Goal: Task Accomplishment & Management: Use online tool/utility

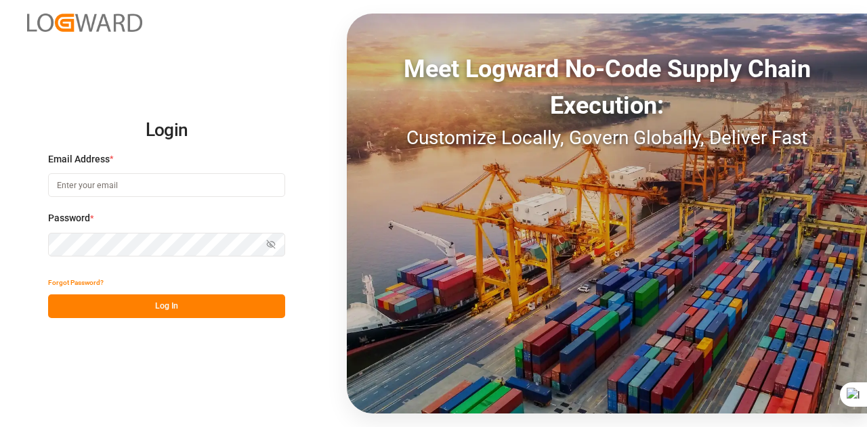
click at [106, 183] on input at bounding box center [166, 185] width 237 height 24
type input "[EMAIL_ADDRESS][DOMAIN_NAME]"
click at [278, 243] on button "Show password" at bounding box center [271, 245] width 28 height 24
click at [246, 297] on button "Log In" at bounding box center [166, 306] width 237 height 24
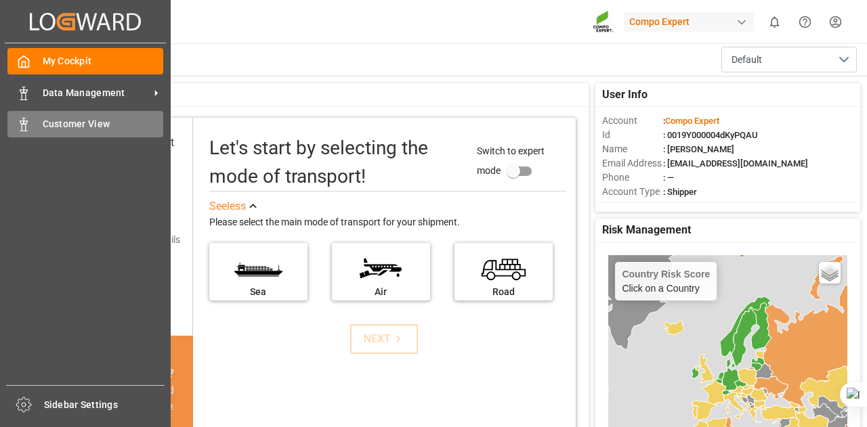
click at [41, 123] on div "Customer View Customer View" at bounding box center [85, 124] width 156 height 26
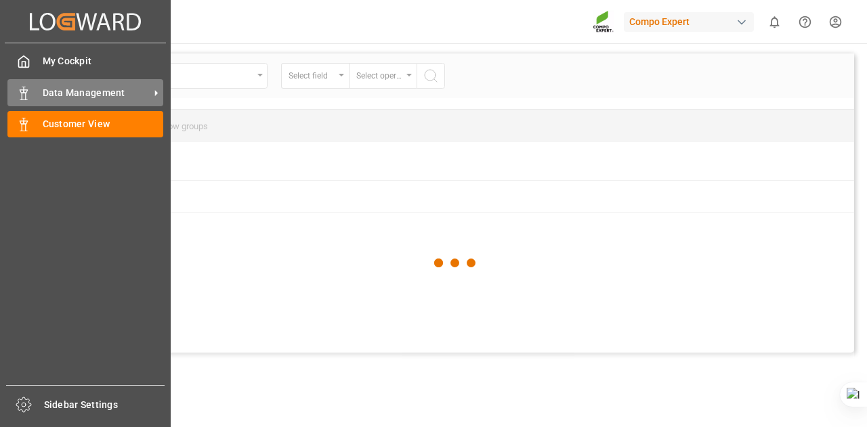
click at [50, 96] on span "Data Management" at bounding box center [96, 93] width 107 height 14
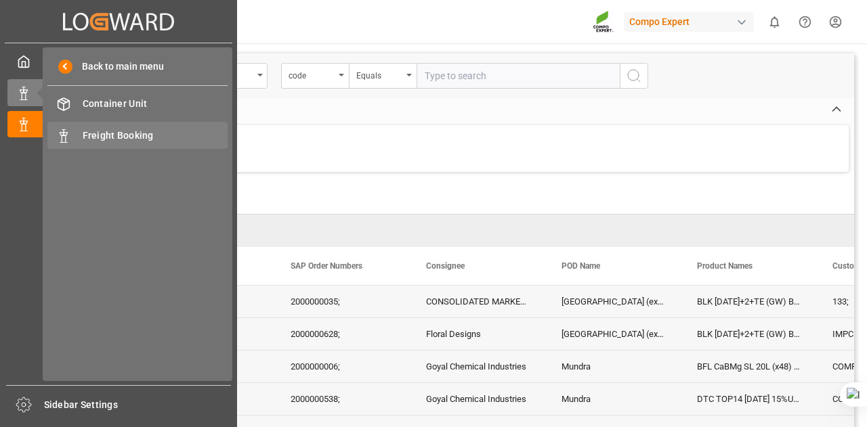
click at [83, 127] on div "Freight Booking Freight Booking" at bounding box center [137, 135] width 180 height 26
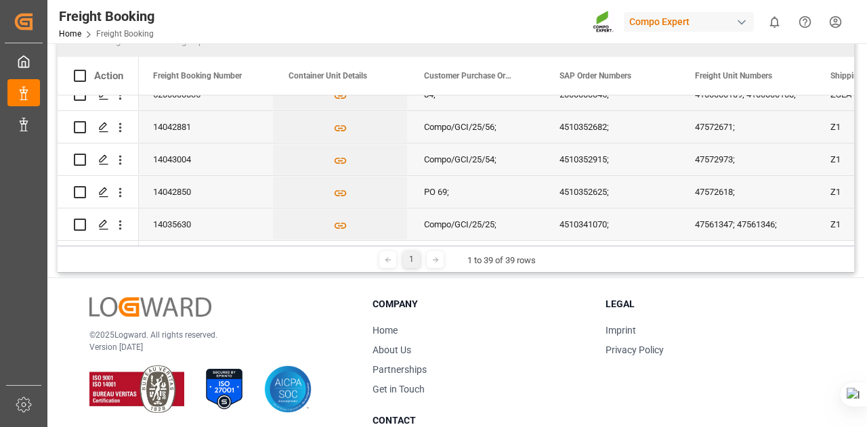
scroll to position [153, 0]
click at [431, 261] on icon at bounding box center [435, 259] width 8 height 8
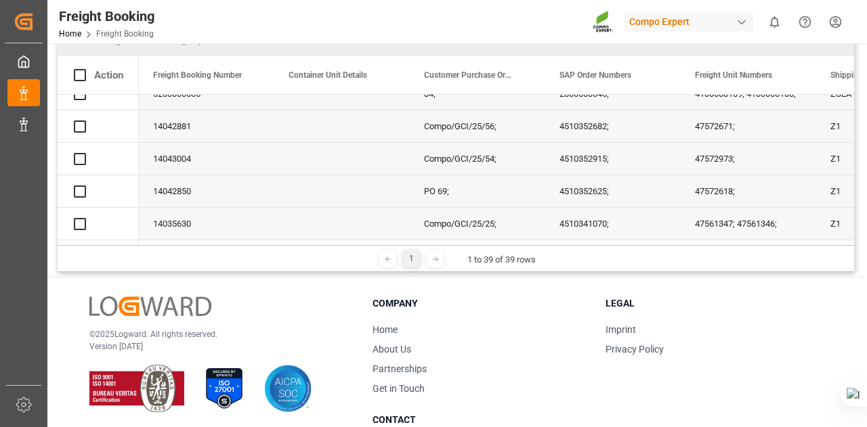
scroll to position [0, 0]
